Goal: Obtain resource: Download file/media

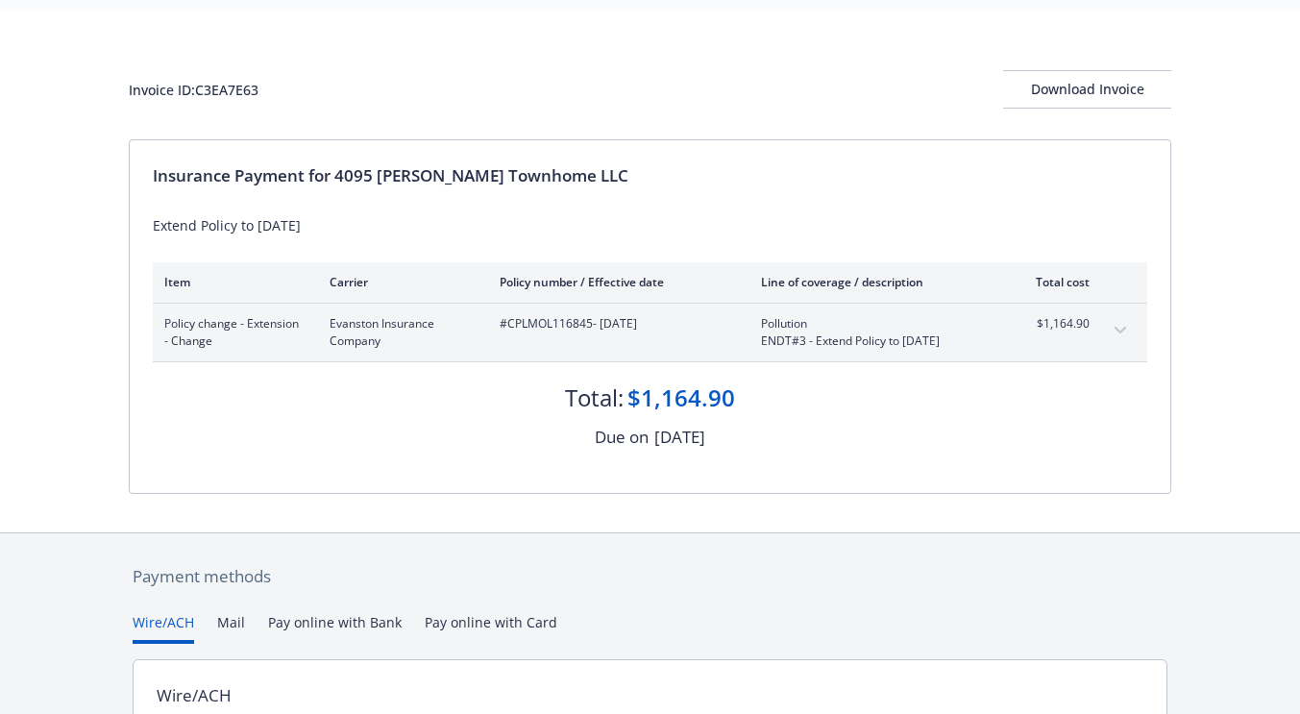
scroll to position [59, 0]
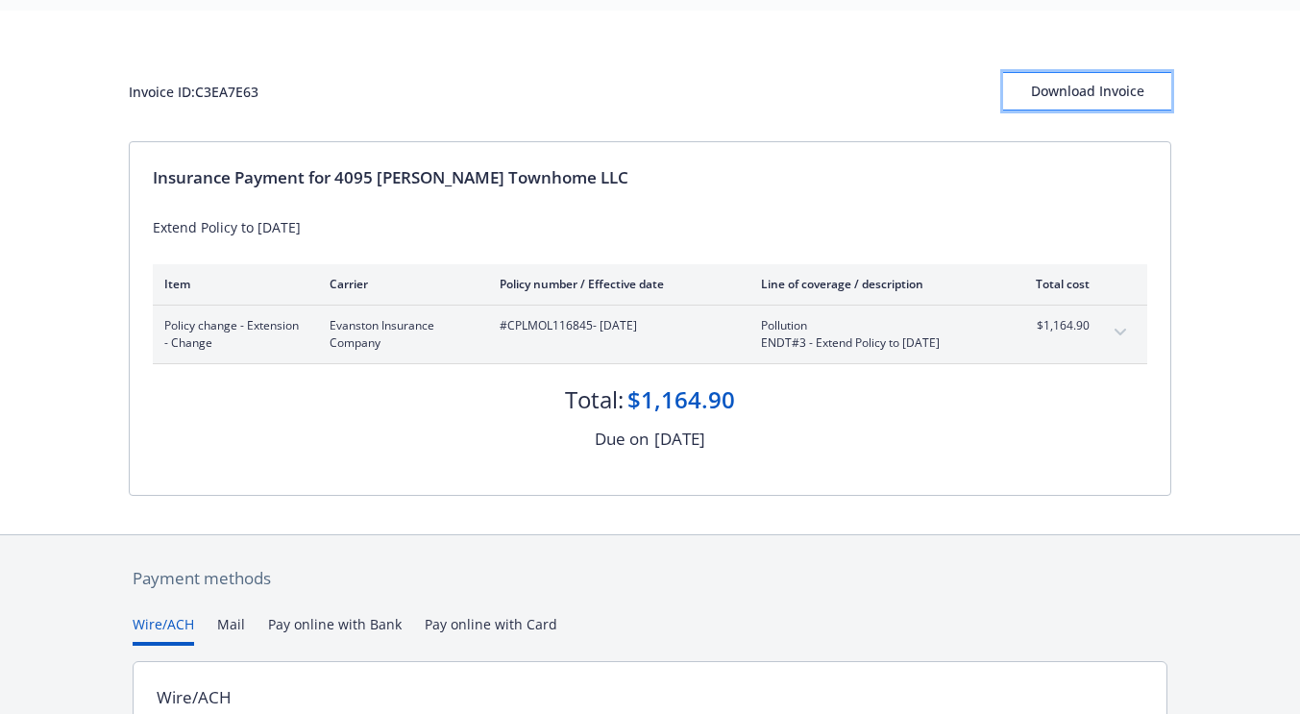
click at [1023, 89] on button "Download Invoice" at bounding box center [1087, 91] width 168 height 38
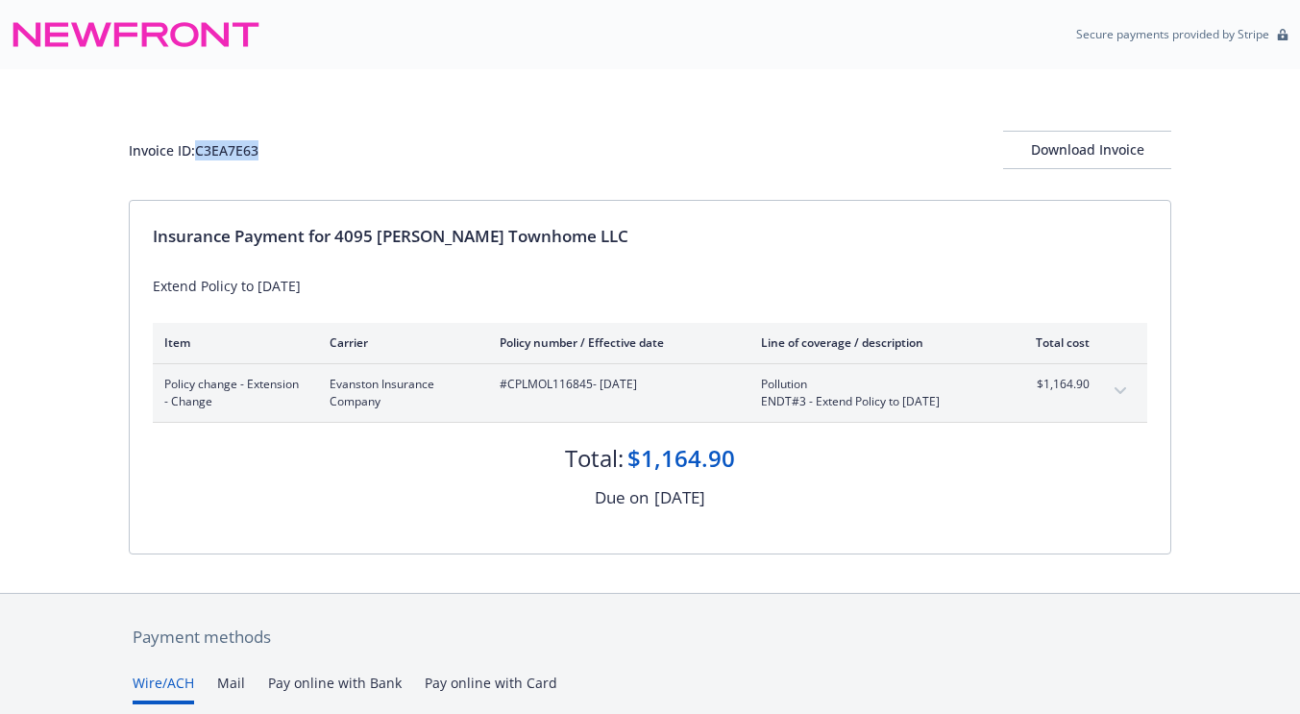
drag, startPoint x: 273, startPoint y: 153, endPoint x: 200, endPoint y: 145, distance: 73.4
click at [200, 145] on div "Invoice ID: C3EA7E63 Download Invoice" at bounding box center [650, 150] width 1043 height 38
copy div "C3EA7E63"
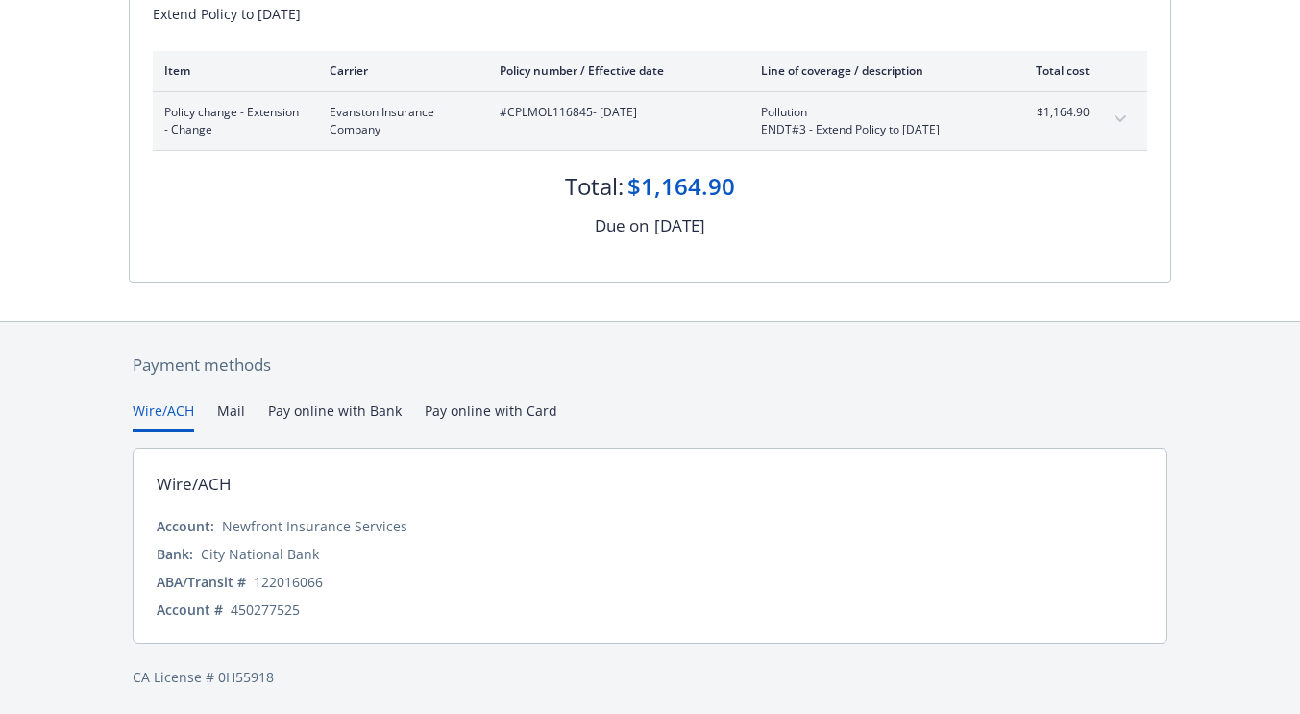
scroll to position [276, 0]
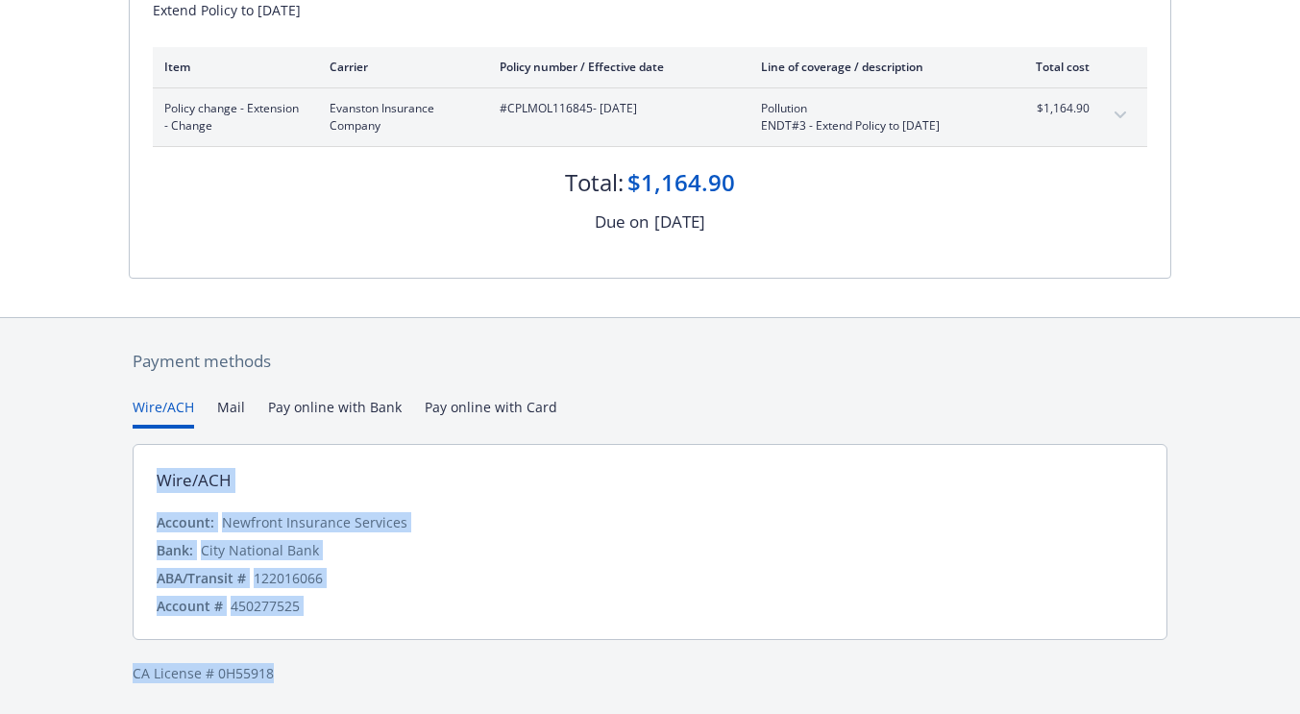
drag, startPoint x: 158, startPoint y: 476, endPoint x: 323, endPoint y: 672, distance: 256.4
click at [323, 672] on div "Payment methods Wire/ACH Mail Pay online with Bank Pay online with Card Wire/AC…" at bounding box center [650, 516] width 1043 height 397
copy div "Wire/ACH Account: Newfront Insurance Services Bank: City National Bank ABA/Tran…"
click at [320, 608] on div "Account # 450277525" at bounding box center [650, 606] width 987 height 20
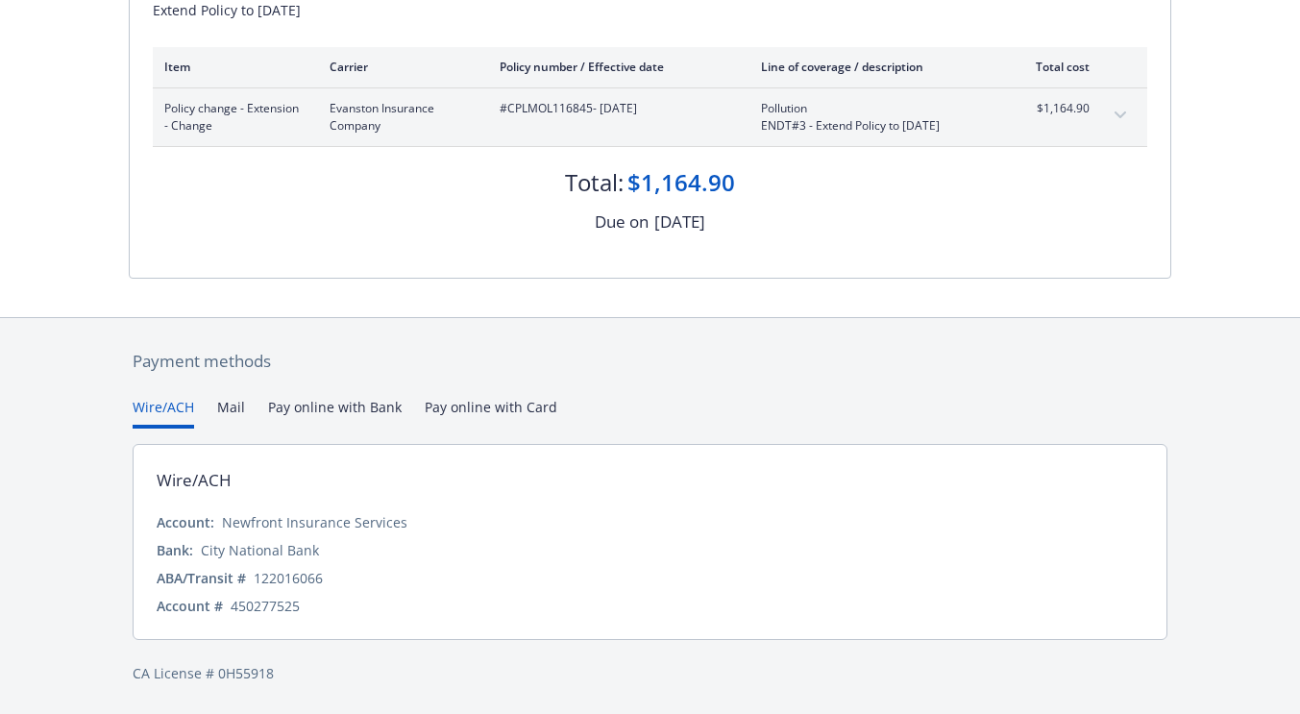
drag, startPoint x: 320, startPoint y: 608, endPoint x: 160, endPoint y: 506, distance: 189.3
drag, startPoint x: 160, startPoint y: 506, endPoint x: 151, endPoint y: 488, distance: 20.6
click at [151, 488] on div "Wire/ACH Account: Newfront Insurance Services Bank: City National Bank ABA/Tran…" at bounding box center [650, 542] width 1035 height 196
click at [166, 481] on div "Wire/ACH" at bounding box center [194, 480] width 75 height 25
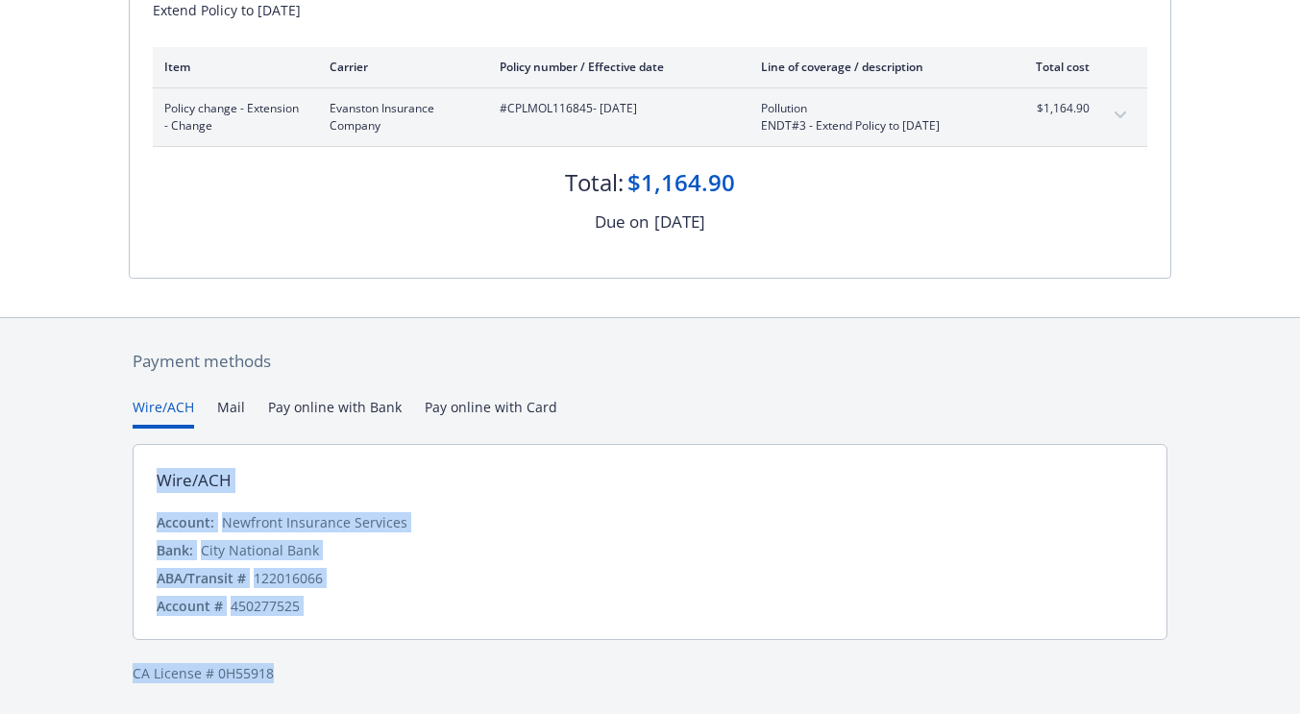
drag, startPoint x: 153, startPoint y: 479, endPoint x: 338, endPoint y: 664, distance: 262.3
click at [338, 664] on div "Payment methods Wire/ACH Mail Pay online with Bank Pay online with Card Wire/AC…" at bounding box center [650, 516] width 1043 height 397
click at [290, 581] on div "122016066" at bounding box center [288, 578] width 69 height 20
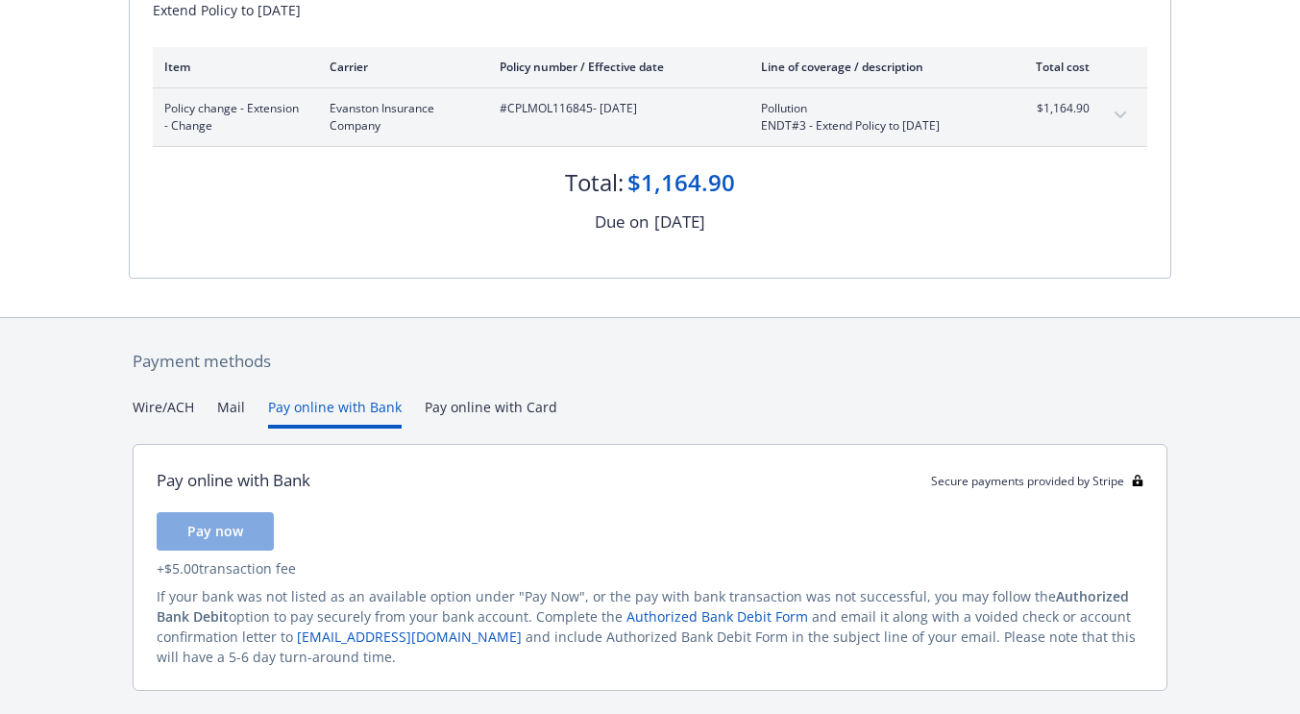
click at [308, 403] on button "Pay online with Bank" at bounding box center [335, 413] width 134 height 32
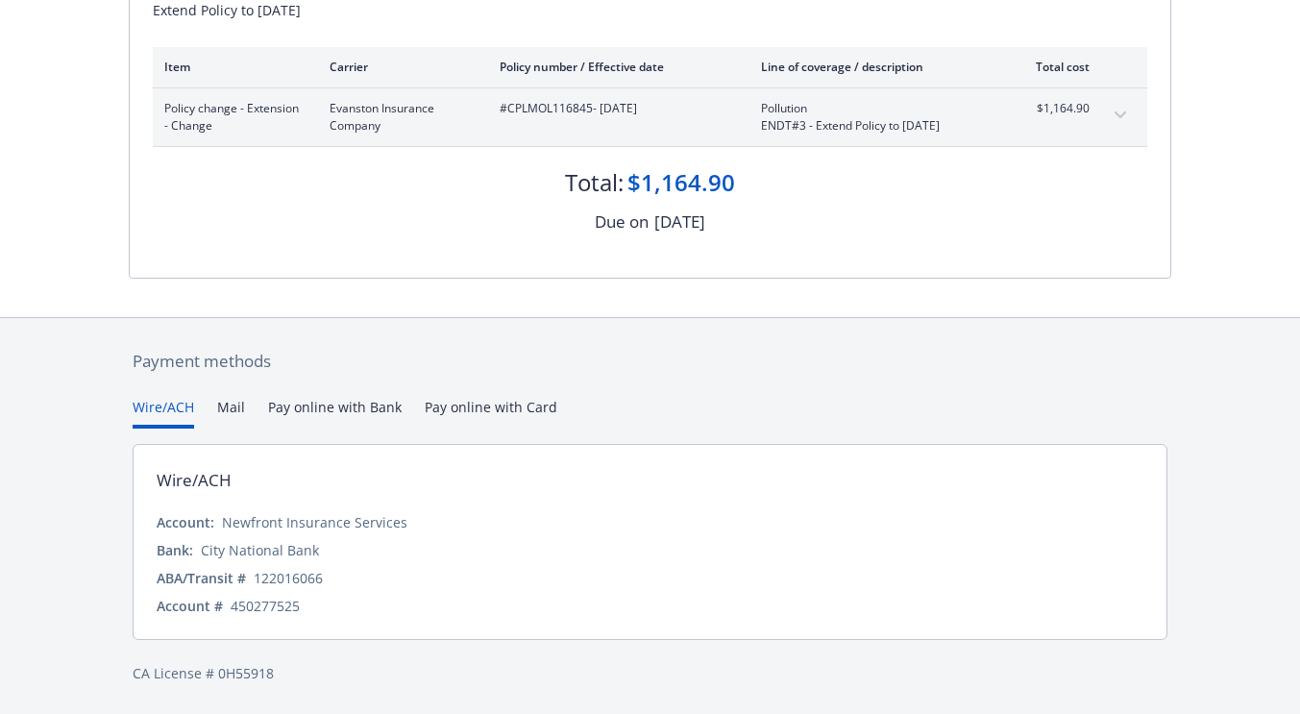
click at [161, 398] on button "Wire/ACH" at bounding box center [163, 413] width 61 height 32
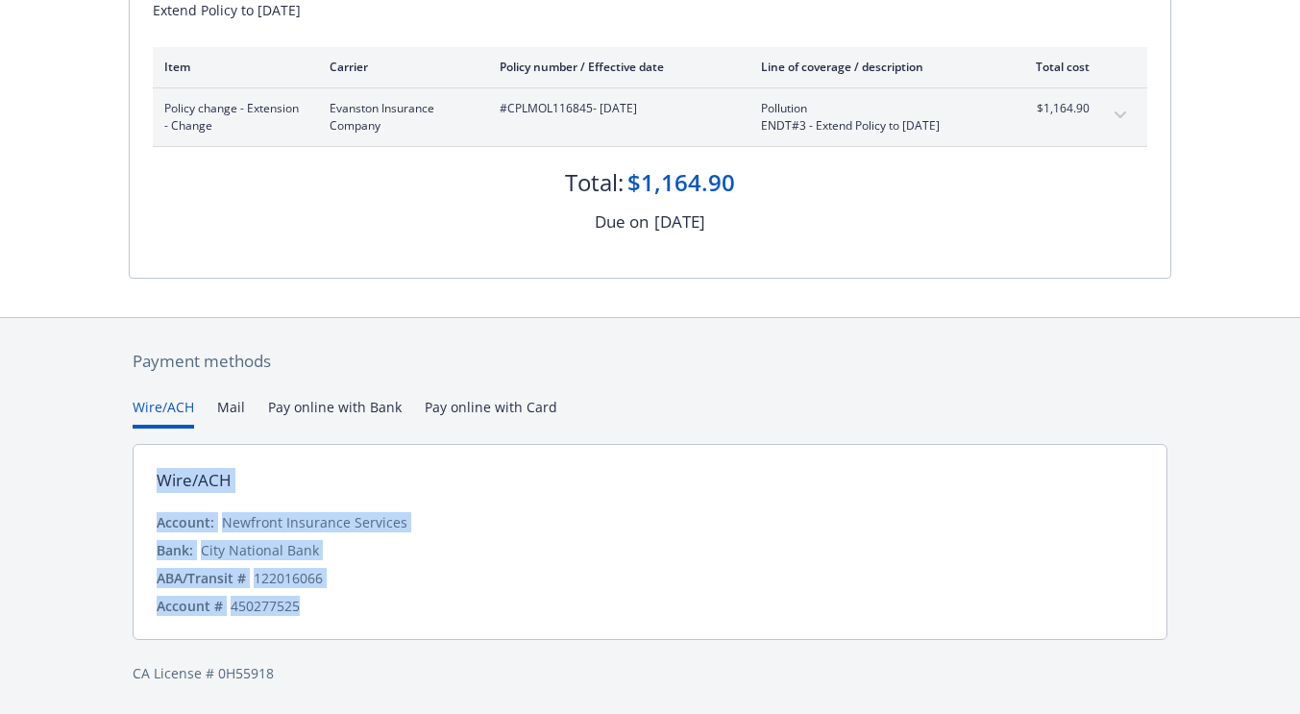
drag, startPoint x: 160, startPoint y: 469, endPoint x: 299, endPoint y: 627, distance: 209.7
click at [299, 627] on div "Wire/ACH Account: Newfront Insurance Services Bank: City National Bank ABA/Tran…" at bounding box center [650, 542] width 1035 height 196
copy div "Wire/ACH Account: Newfront Insurance Services Bank: City National Bank ABA/Tran…"
click at [495, 433] on div "Wire/ACH Account: Newfront Insurance Services Bank: City National Bank ABA/Tran…" at bounding box center [650, 534] width 1035 height 211
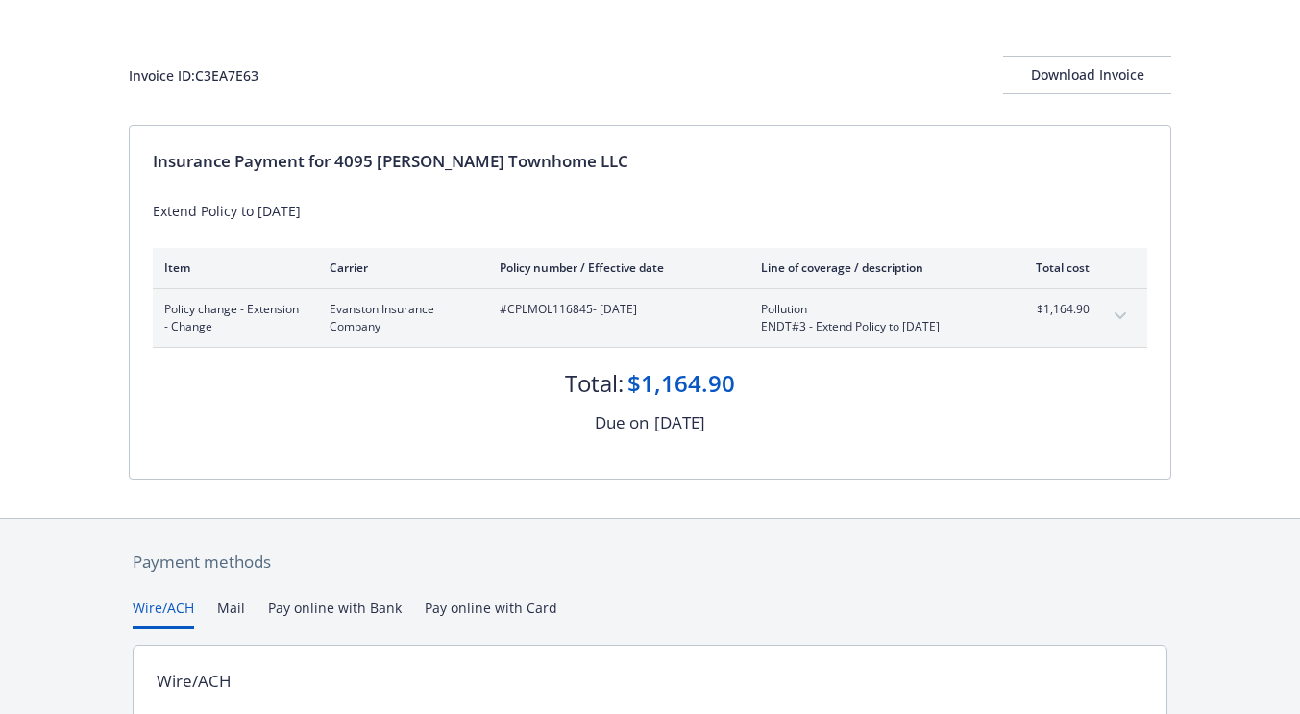
scroll to position [0, 0]
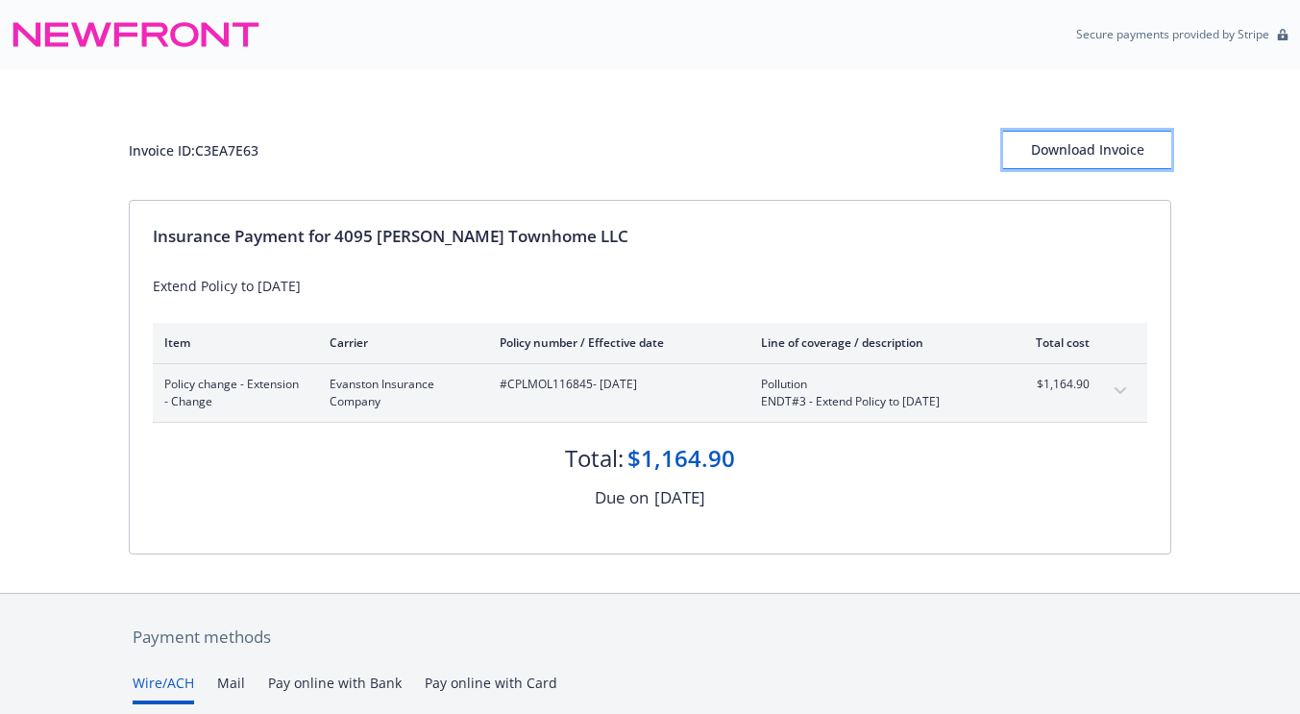
click at [1070, 145] on div "Download Invoice" at bounding box center [1087, 150] width 168 height 37
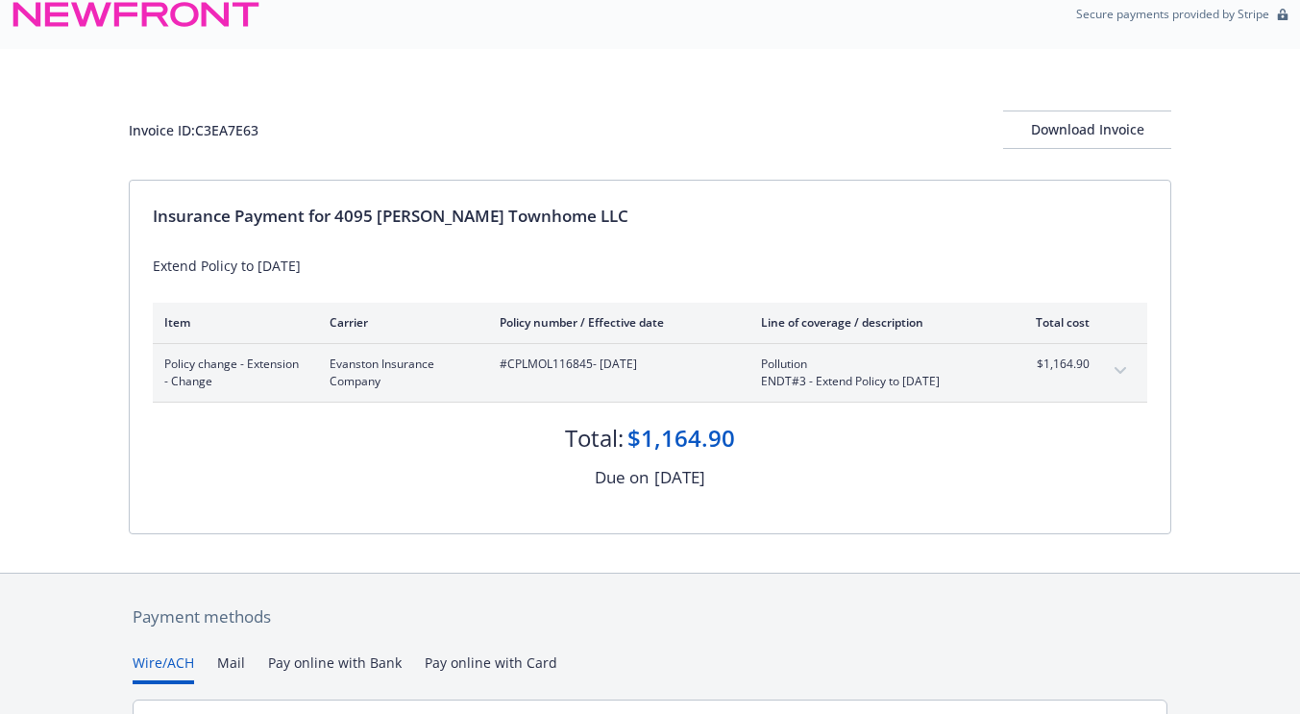
scroll to position [21, 0]
